Goal: Transaction & Acquisition: Purchase product/service

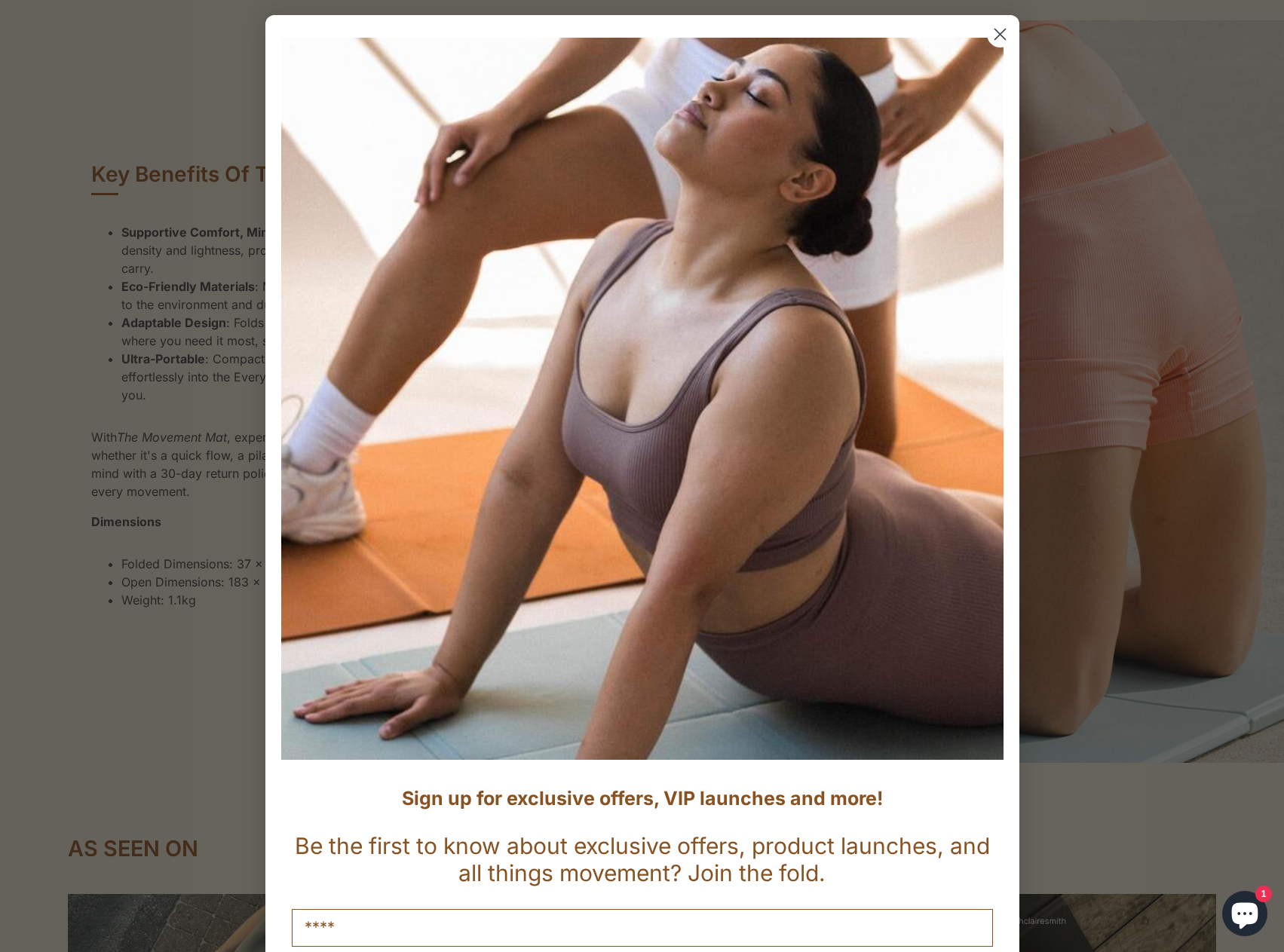
click at [990, 42] on circle "Close dialog" at bounding box center [999, 35] width 25 height 25
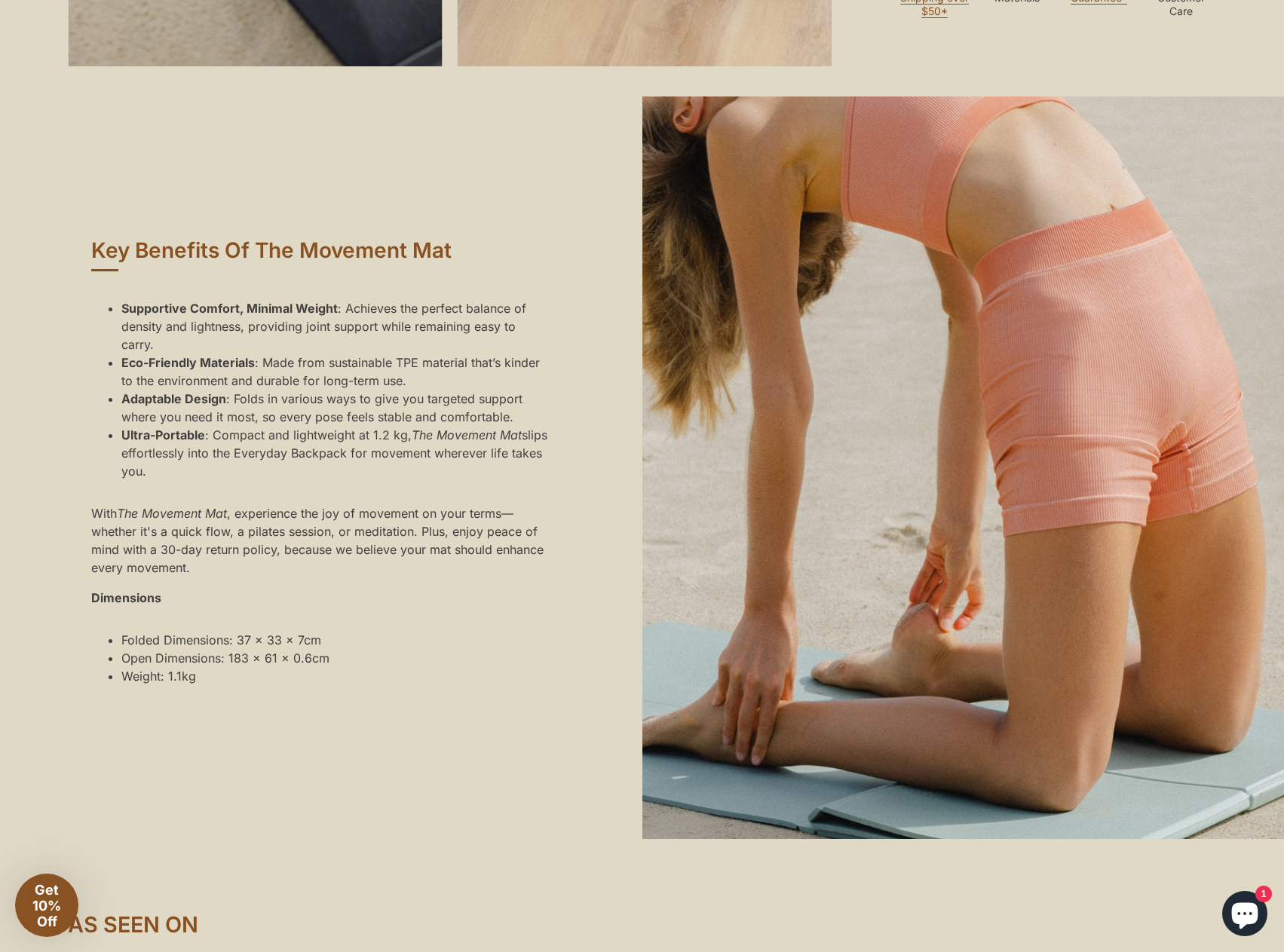
scroll to position [1055, 0]
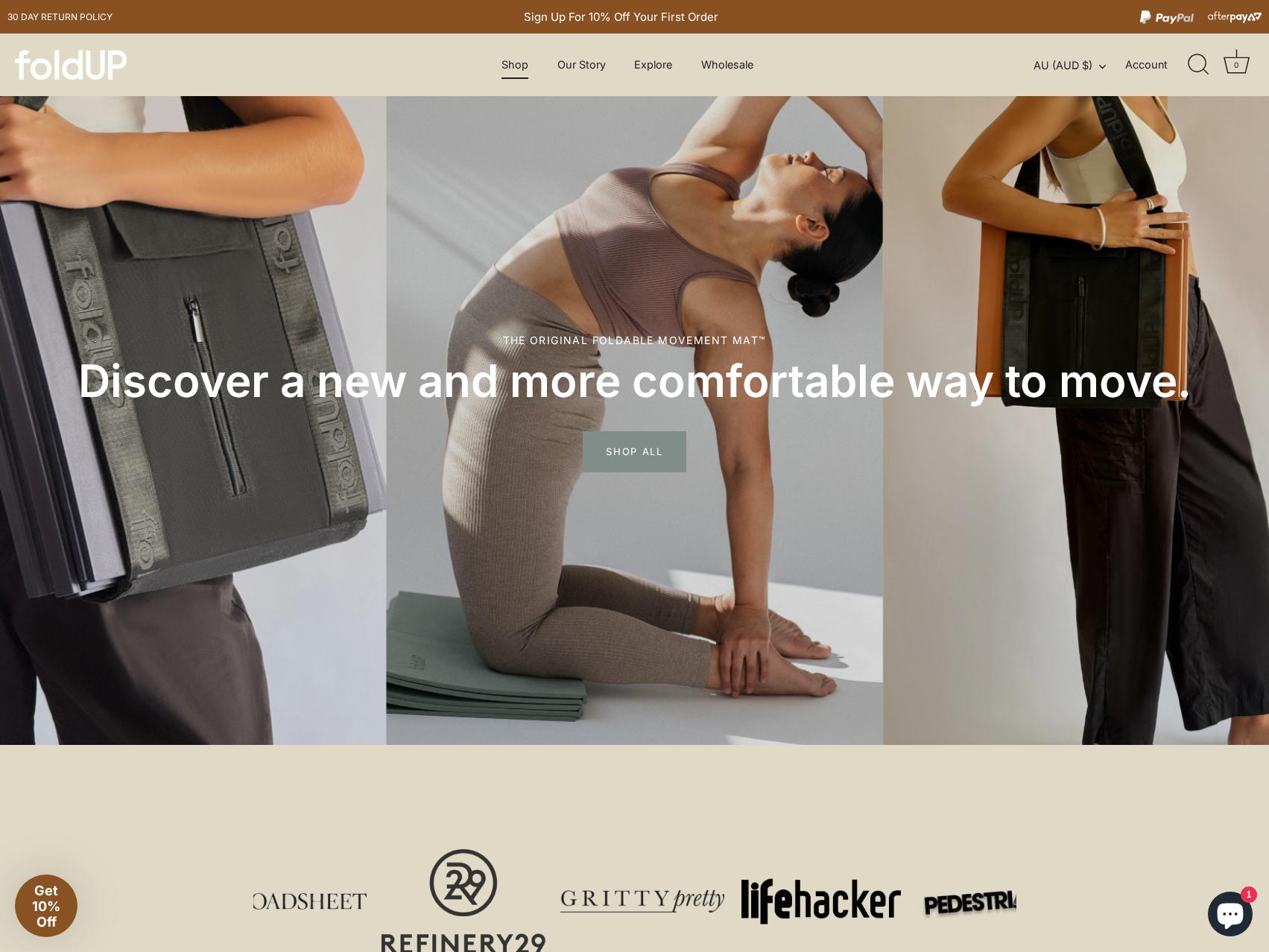
click at [520, 68] on link "Shop" at bounding box center [515, 65] width 52 height 29
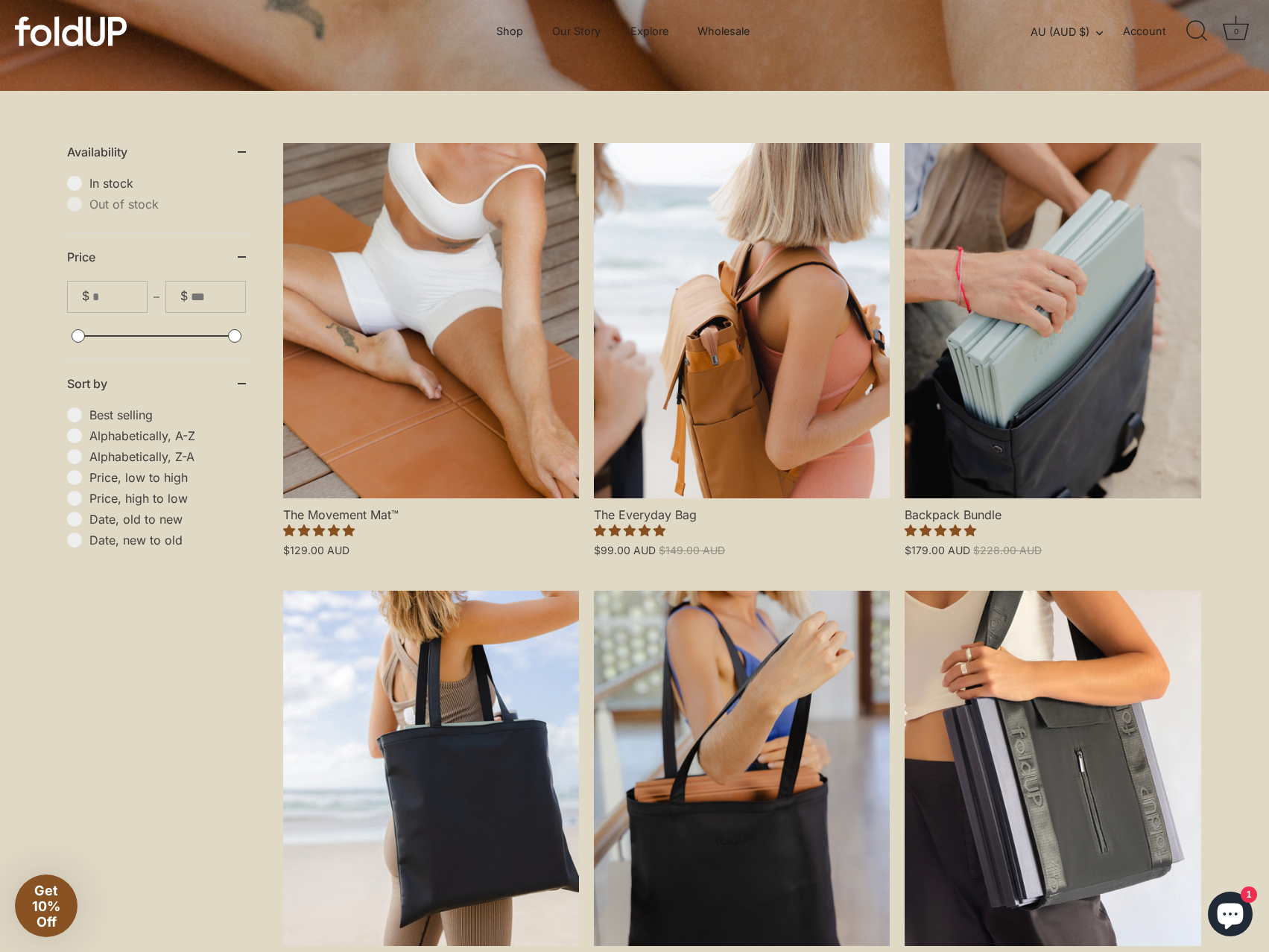
scroll to position [223, 0]
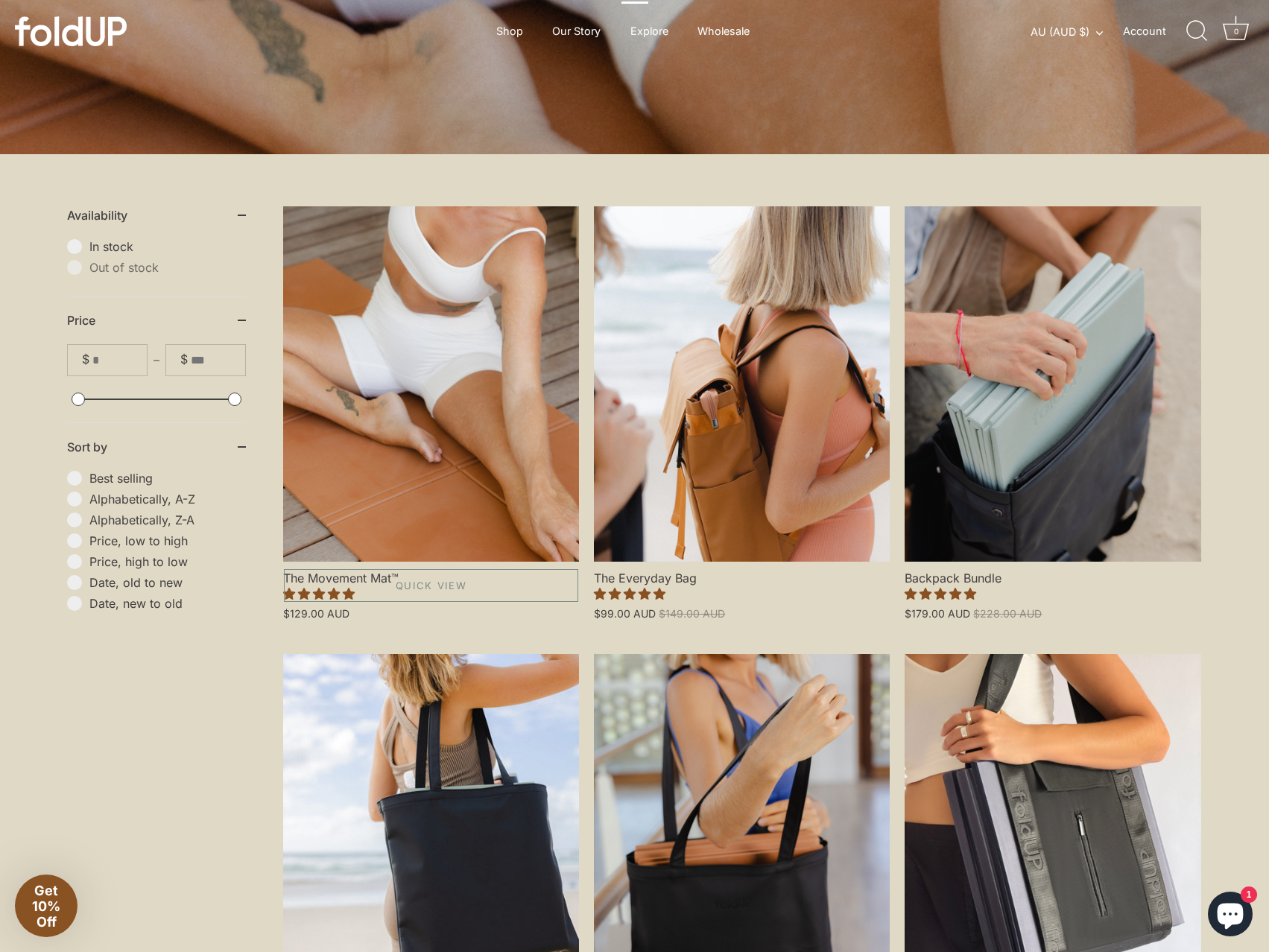
click at [484, 426] on link "The Movement Mat™" at bounding box center [431, 384] width 296 height 355
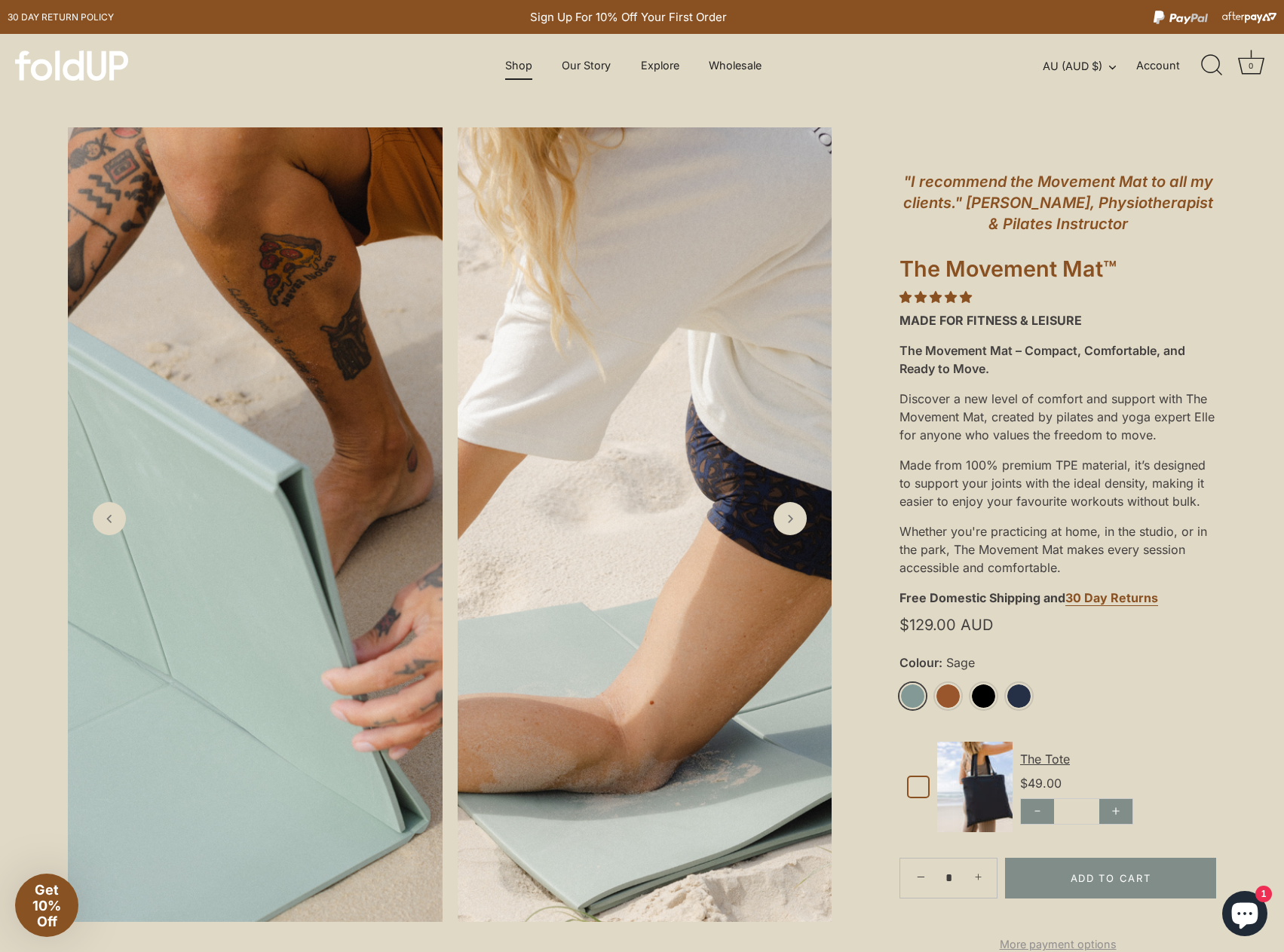
click at [531, 68] on link "Shop" at bounding box center [518, 66] width 53 height 29
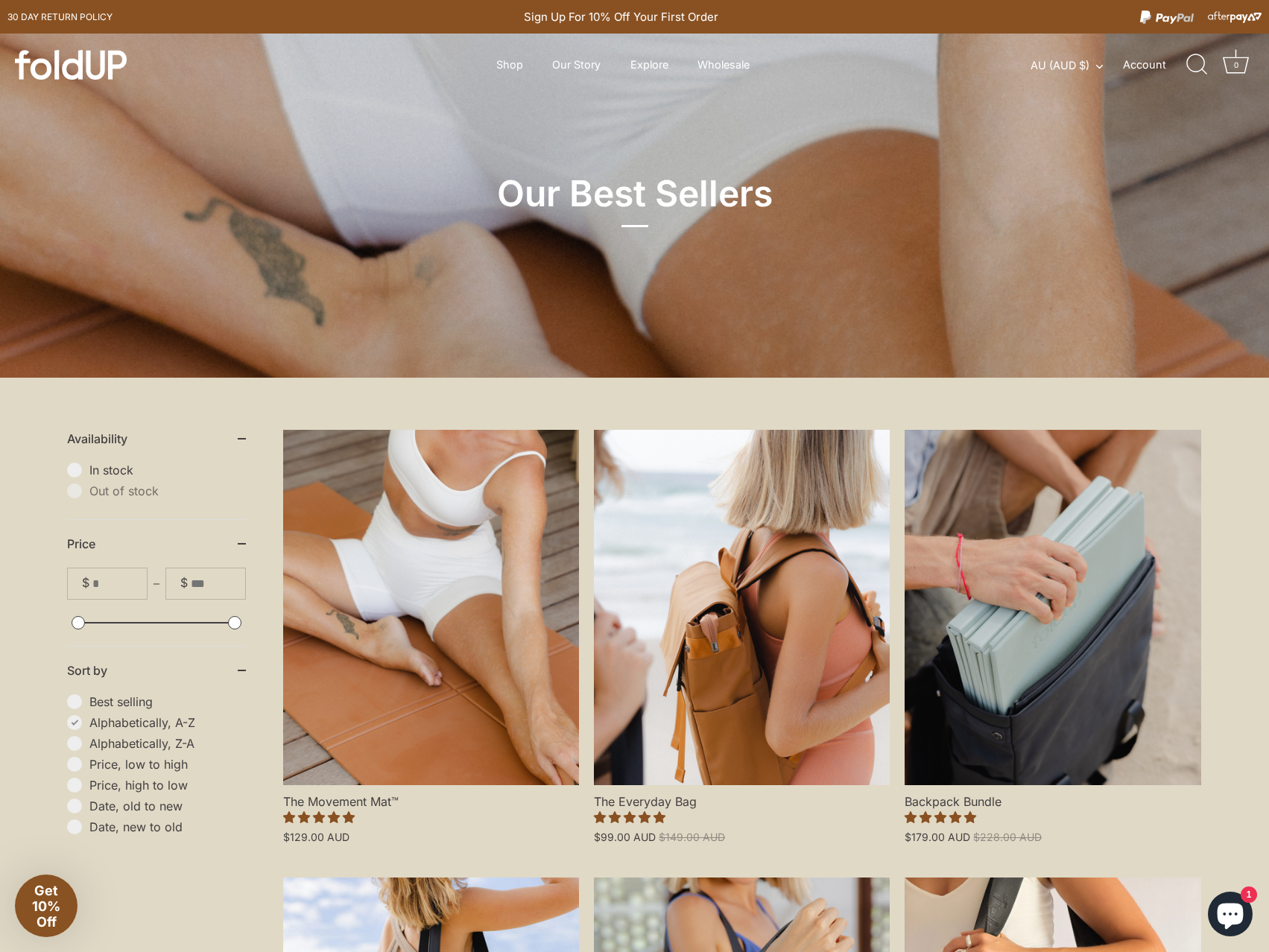
click at [91, 726] on span "Alphabetically, A-Z" at bounding box center [168, 722] width 156 height 15
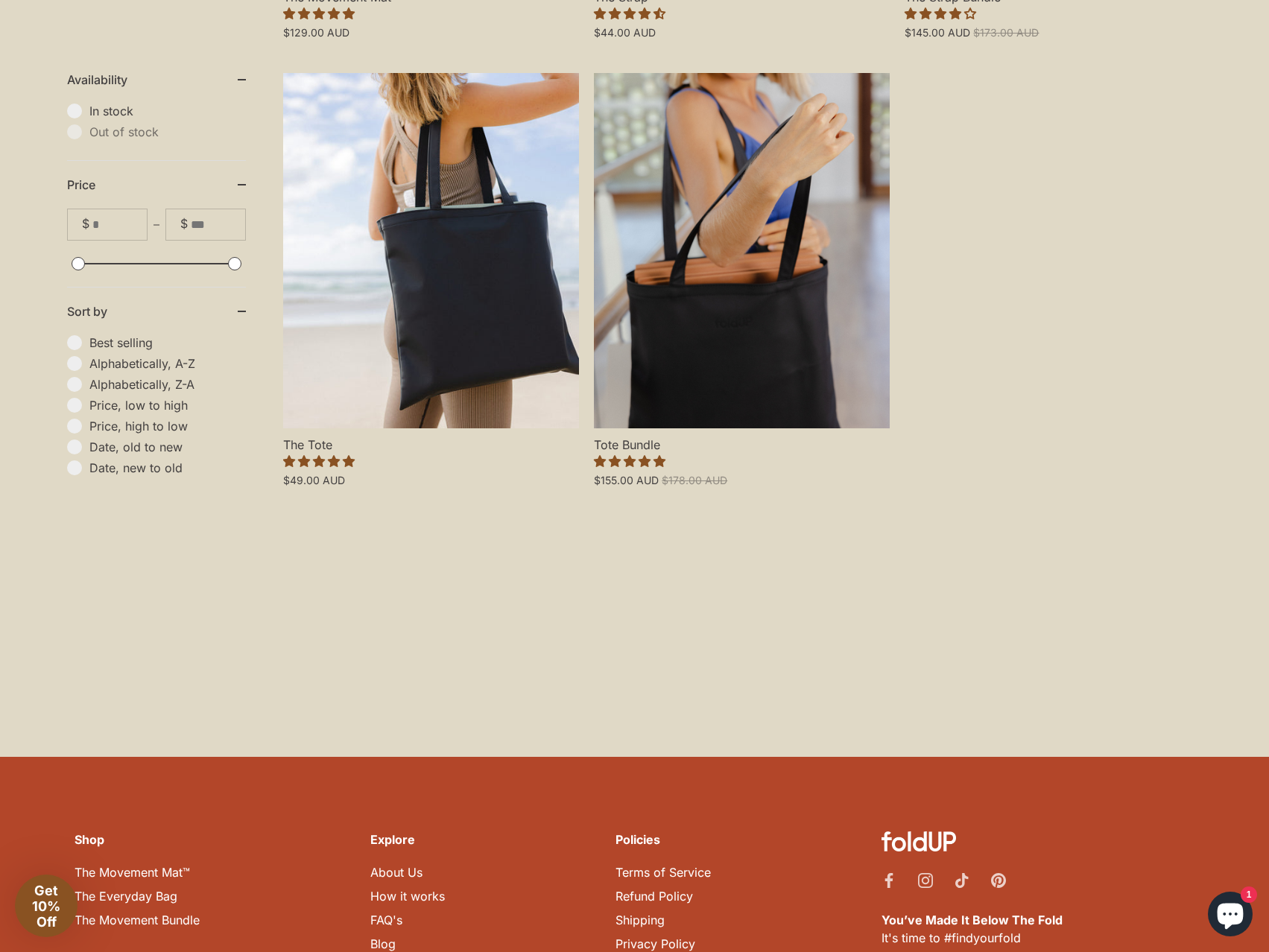
scroll to position [1286, 0]
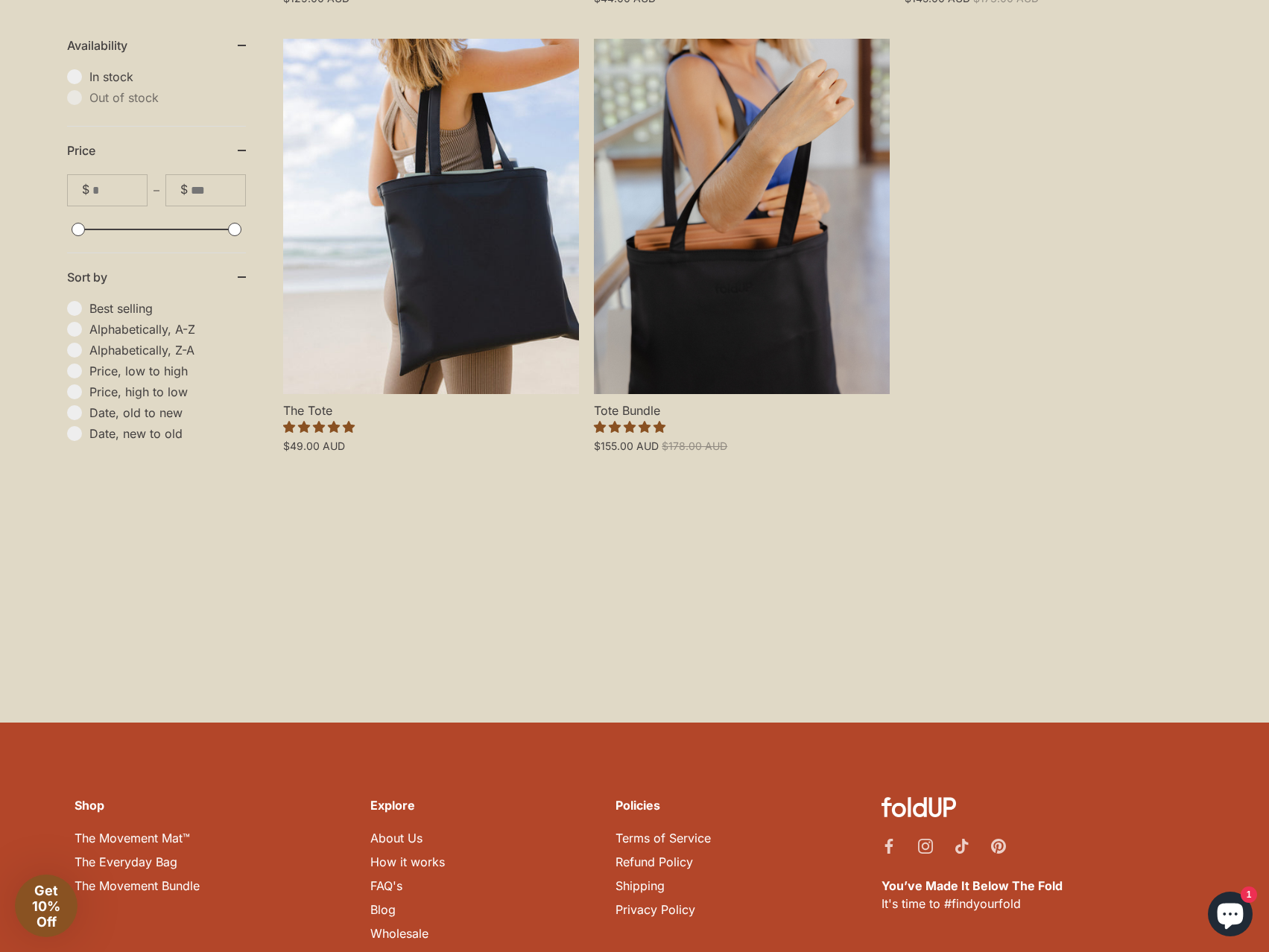
click at [152, 831] on link "The Movement Mat™" at bounding box center [132, 839] width 115 height 15
